Goal: Information Seeking & Learning: Learn about a topic

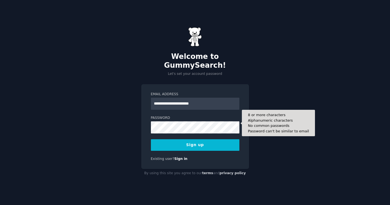
type input "**********"
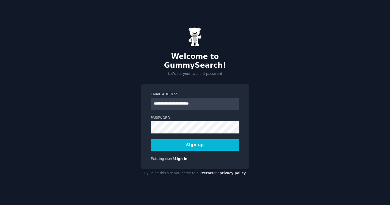
click at [209, 139] on button "Sign up" at bounding box center [195, 145] width 89 height 12
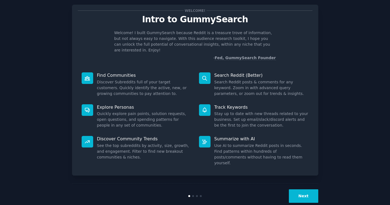
scroll to position [10, 0]
click at [305, 189] on button "Next" at bounding box center [303, 195] width 29 height 13
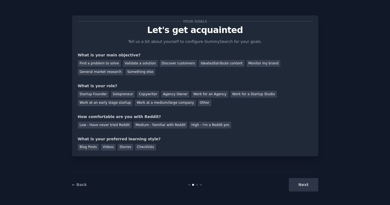
click at [305, 184] on div "Next" at bounding box center [277, 184] width 82 height 13
click at [304, 186] on div "Next" at bounding box center [277, 184] width 82 height 13
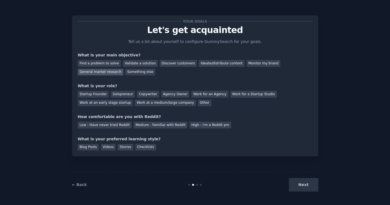
click at [102, 73] on div "General market research" at bounding box center [101, 72] width 46 height 7
click at [198, 104] on div "Other" at bounding box center [204, 103] width 13 height 7
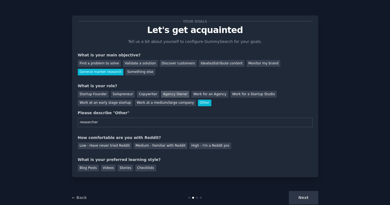
type input "researcher"
click at [172, 95] on div "Agency Owner" at bounding box center [175, 94] width 28 height 7
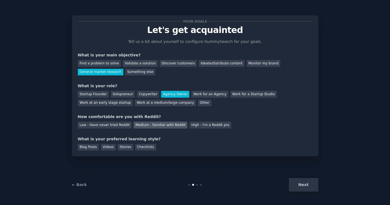
click at [170, 125] on div "Medium - Familiar with Reddit" at bounding box center [161, 125] width 54 height 7
click at [92, 147] on div "Blog Posts" at bounding box center [88, 147] width 21 height 7
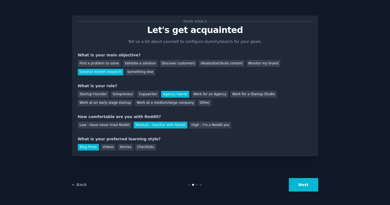
click at [317, 186] on button "Next" at bounding box center [303, 184] width 29 height 13
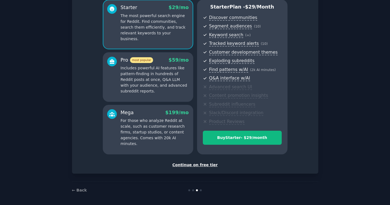
scroll to position [49, 0]
click at [202, 163] on div "Continue on free tier" at bounding box center [195, 165] width 235 height 6
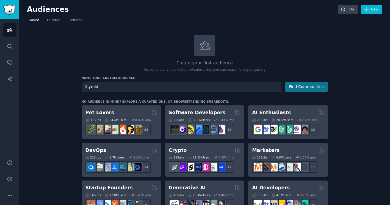
type input "thyroid"
click at [301, 88] on button "Find Communities" at bounding box center [306, 87] width 43 height 10
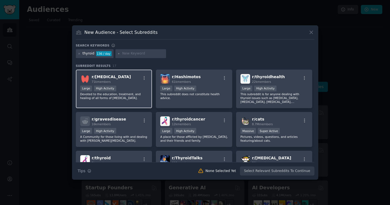
click at [139, 86] on div "Large High Activity" at bounding box center [114, 89] width 68 height 7
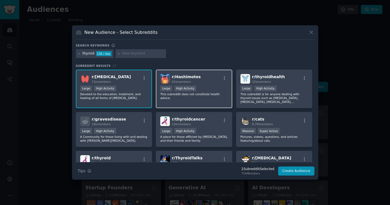
click at [213, 77] on div "r/ Hashimotos 61k members" at bounding box center [194, 79] width 68 height 10
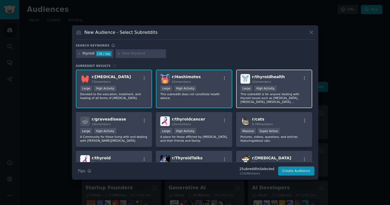
click at [285, 80] on div "r/ thyroidhealth 22k members" at bounding box center [275, 79] width 68 height 10
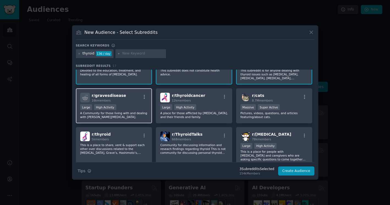
scroll to position [24, 0]
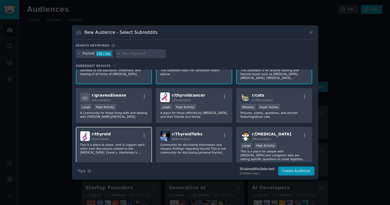
click at [122, 136] on div "r/ thyroid 5k members" at bounding box center [114, 136] width 68 height 10
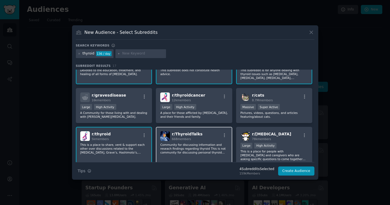
click at [212, 135] on div "r/ ThyroidTalks 668 members" at bounding box center [194, 136] width 68 height 10
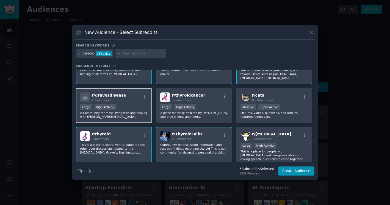
click at [136, 97] on div "r/ gravesdisease 16k members" at bounding box center [114, 97] width 68 height 10
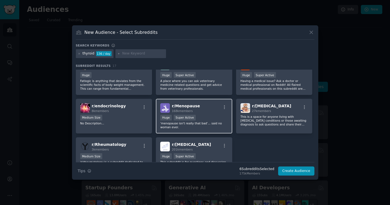
scroll to position [139, 0]
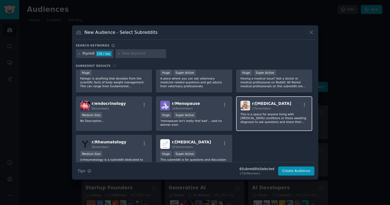
click at [289, 110] on div "r/ Autoimmune 27k members" at bounding box center [275, 106] width 68 height 10
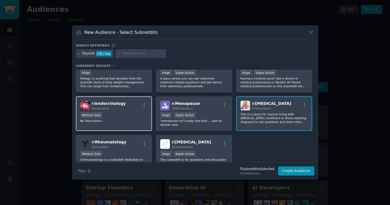
click at [133, 114] on div "Medium Size" at bounding box center [114, 115] width 68 height 7
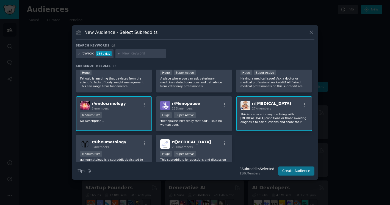
click at [298, 172] on button "Create Audience" at bounding box center [296, 170] width 36 height 9
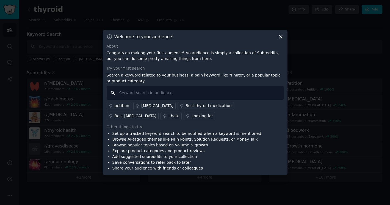
click at [170, 93] on input "text" at bounding box center [195, 93] width 177 height 14
type input "bloodworks"
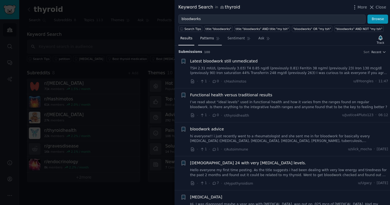
click at [208, 40] on span "Patterns" at bounding box center [207, 38] width 14 height 5
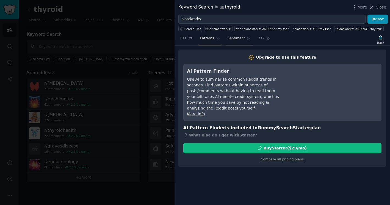
click at [235, 38] on span "Sentiment" at bounding box center [236, 38] width 17 height 5
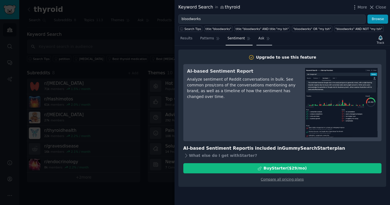
click at [262, 38] on span "Ask" at bounding box center [262, 38] width 6 height 5
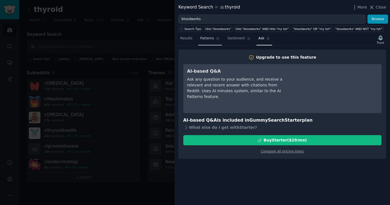
click at [211, 40] on span "Patterns" at bounding box center [207, 38] width 14 height 5
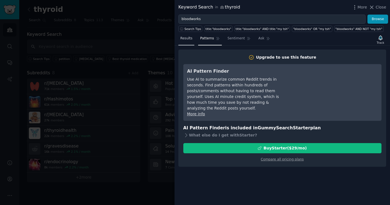
click at [189, 40] on span "Results" at bounding box center [186, 38] width 12 height 5
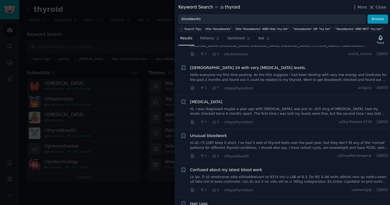
scroll to position [96, 0]
click at [201, 98] on span "Levothyroxine" at bounding box center [206, 101] width 32 height 6
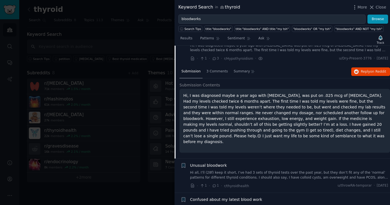
scroll to position [160, 0]
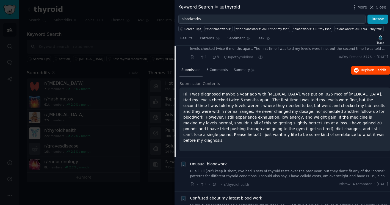
click at [357, 68] on icon "button" at bounding box center [356, 70] width 5 height 5
